Goal: Obtain resource: Download file/media

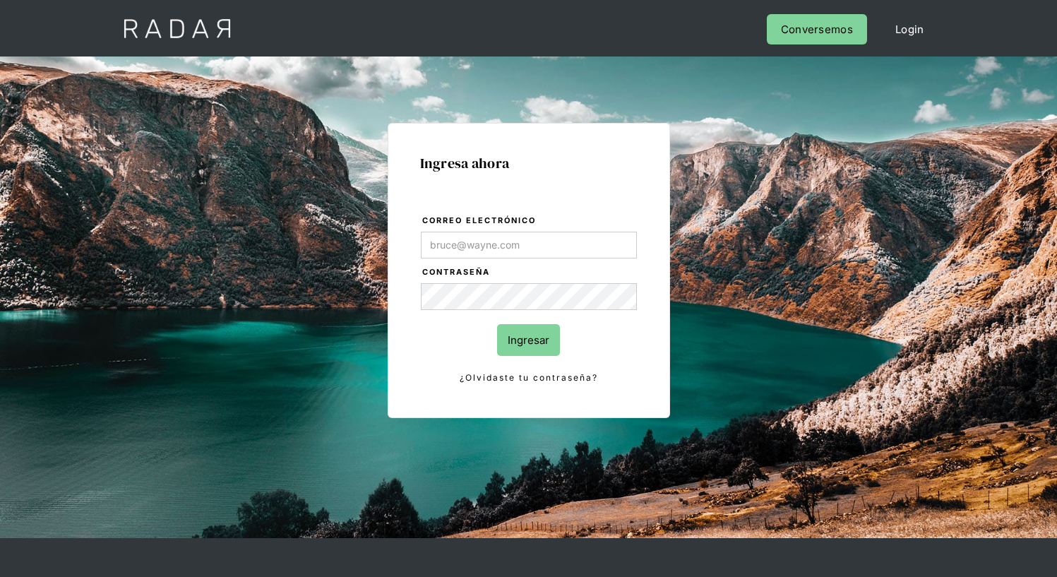
type input "[EMAIL_ADDRESS][PERSON_NAME][DOMAIN_NAME]"
click at [528, 340] on input "Ingresar" at bounding box center [528, 340] width 63 height 32
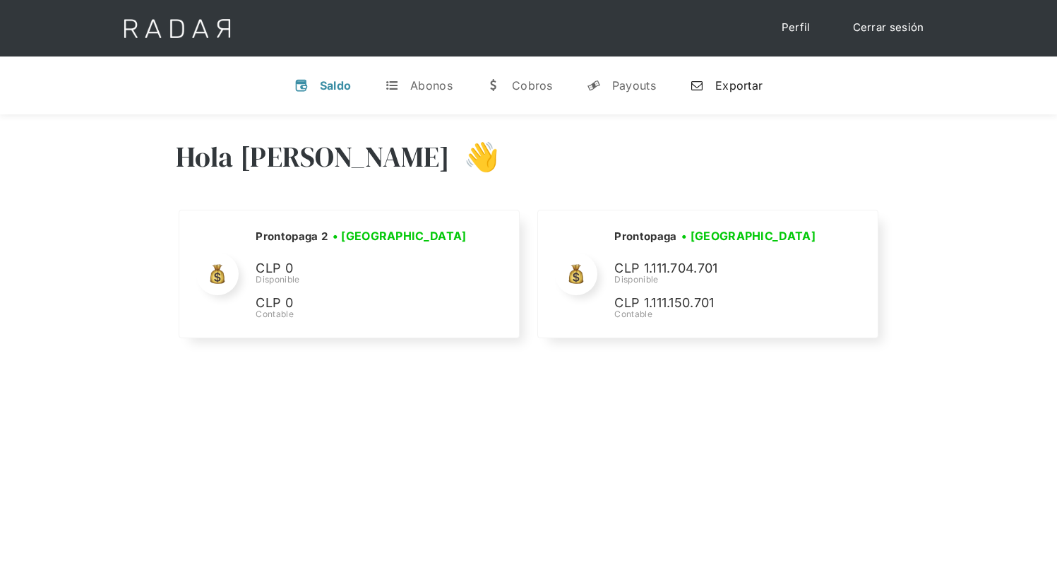
click at [726, 85] on div "Exportar" at bounding box center [739, 85] width 47 height 14
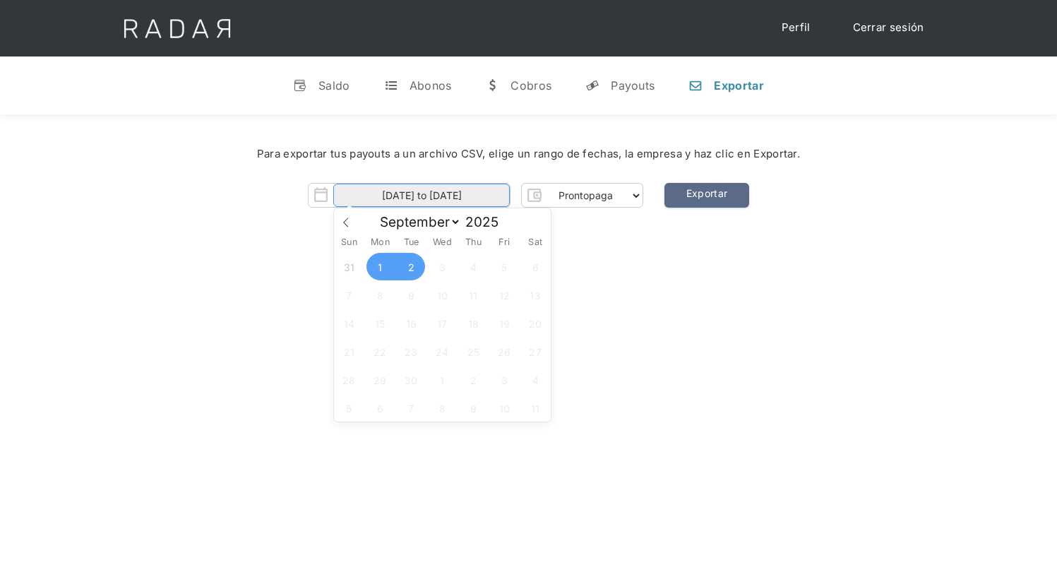
click at [422, 196] on input "01-09-2025 to 02-09-2025" at bounding box center [421, 195] width 177 height 23
click at [380, 267] on span "1" at bounding box center [381, 267] width 28 height 28
click at [411, 267] on span "2" at bounding box center [412, 267] width 28 height 28
type input "01-09-2025 to 02-09-2025"
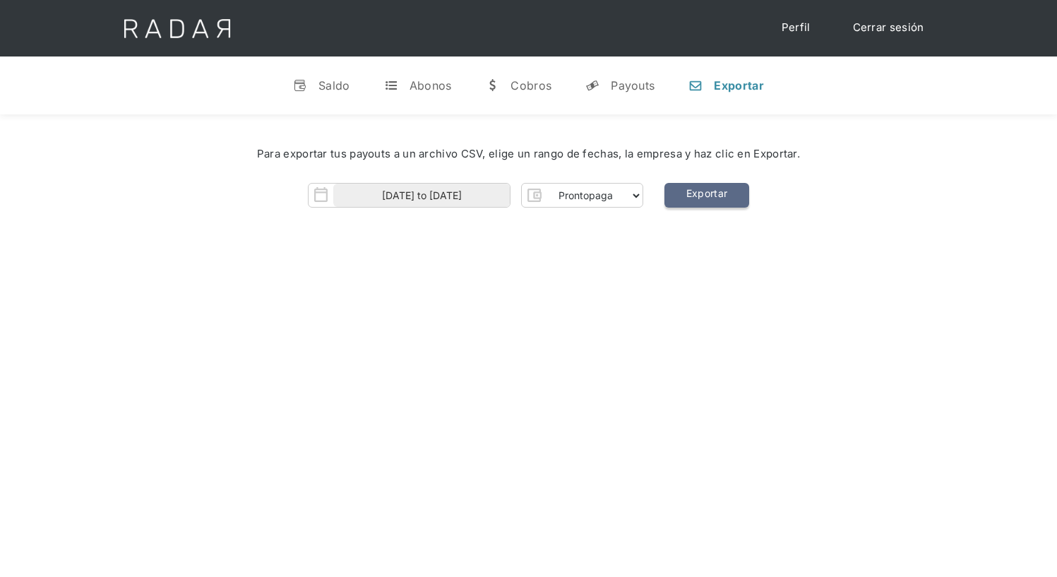
click at [706, 196] on link "Exportar" at bounding box center [707, 195] width 85 height 25
